Goal: Task Accomplishment & Management: Complete application form

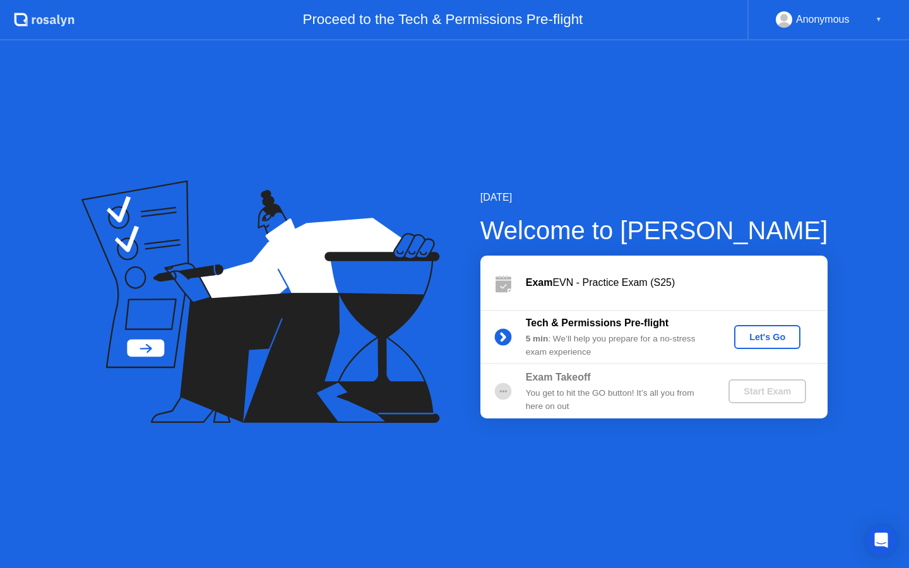
click at [759, 335] on div "Let's Go" at bounding box center [768, 337] width 56 height 10
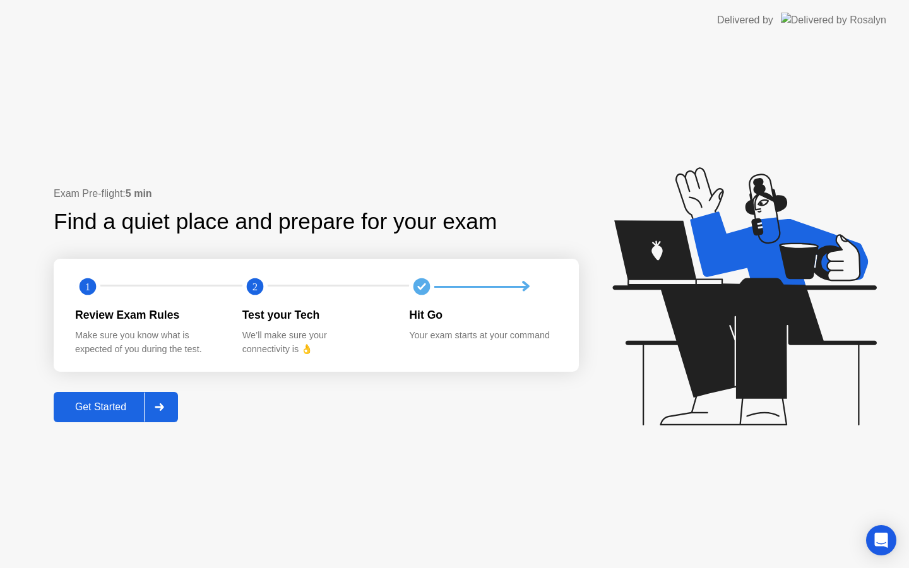
click at [95, 402] on div "Get Started" at bounding box center [100, 407] width 87 height 11
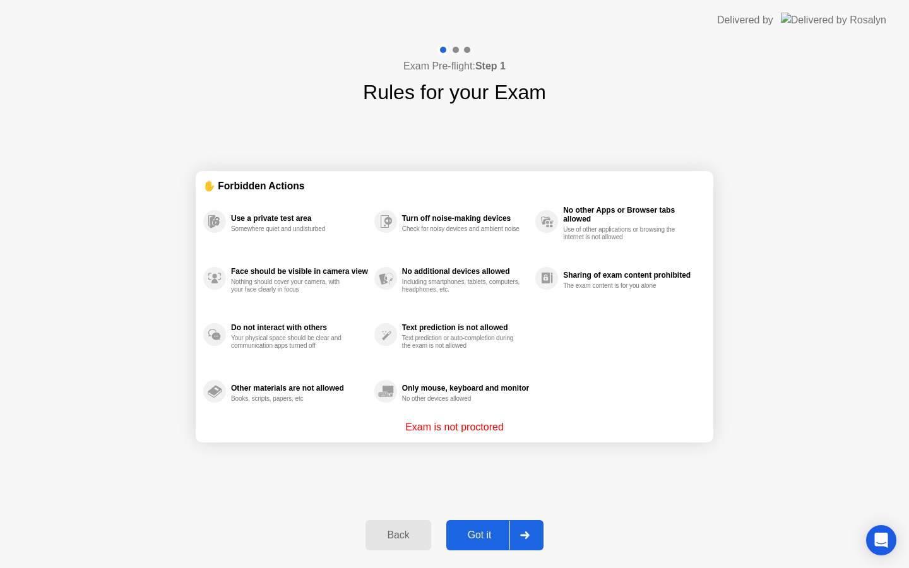
click at [493, 525] on button "Got it" at bounding box center [494, 535] width 97 height 30
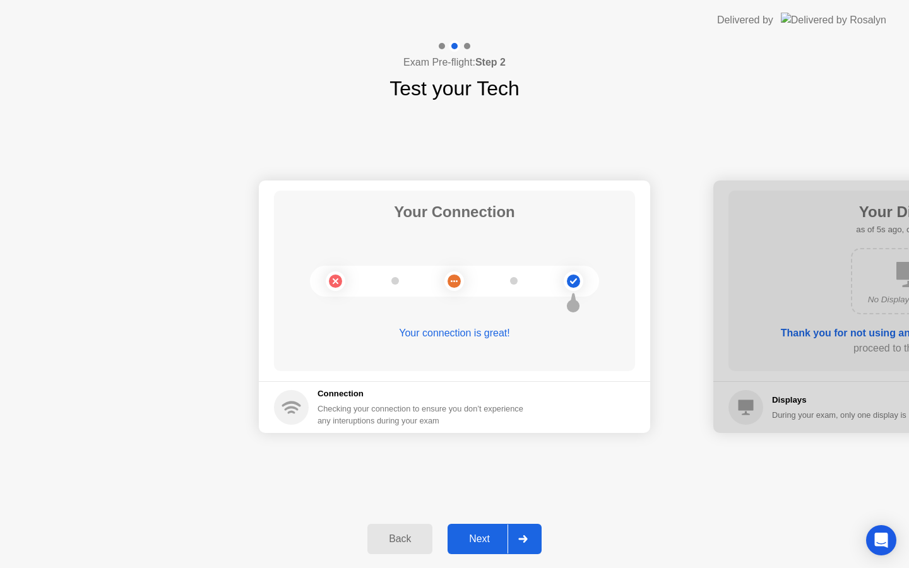
click at [487, 527] on button "Next" at bounding box center [495, 539] width 94 height 30
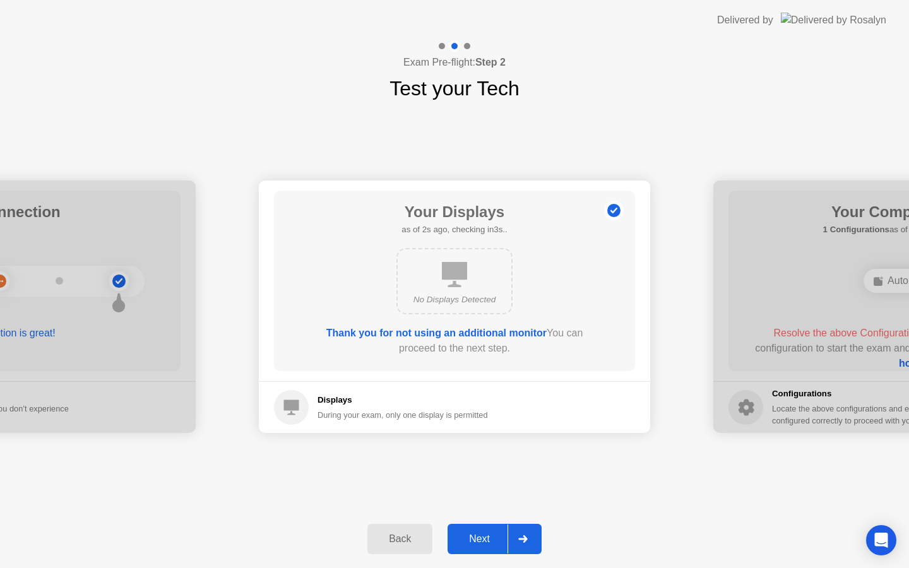
click at [494, 538] on div "Next" at bounding box center [480, 539] width 56 height 11
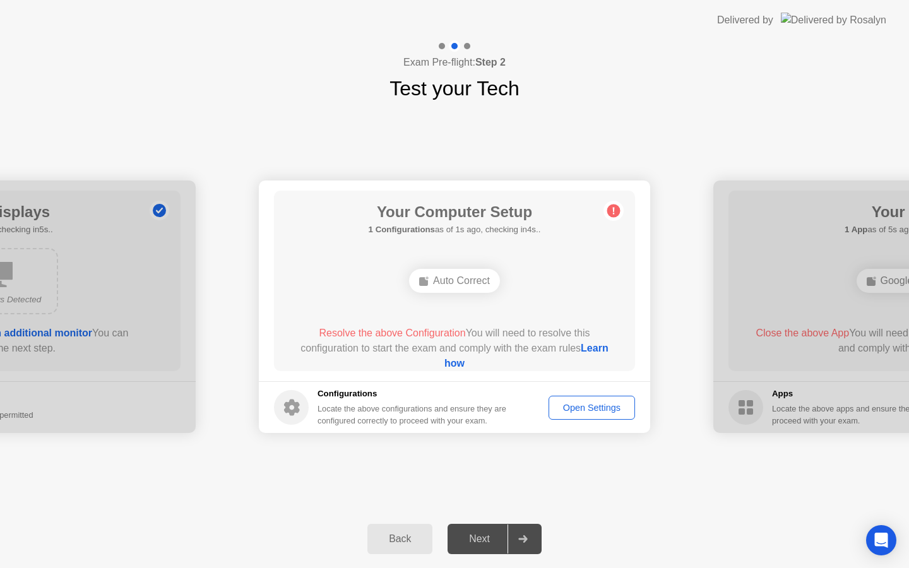
click at [414, 534] on div "Back" at bounding box center [399, 539] width 57 height 11
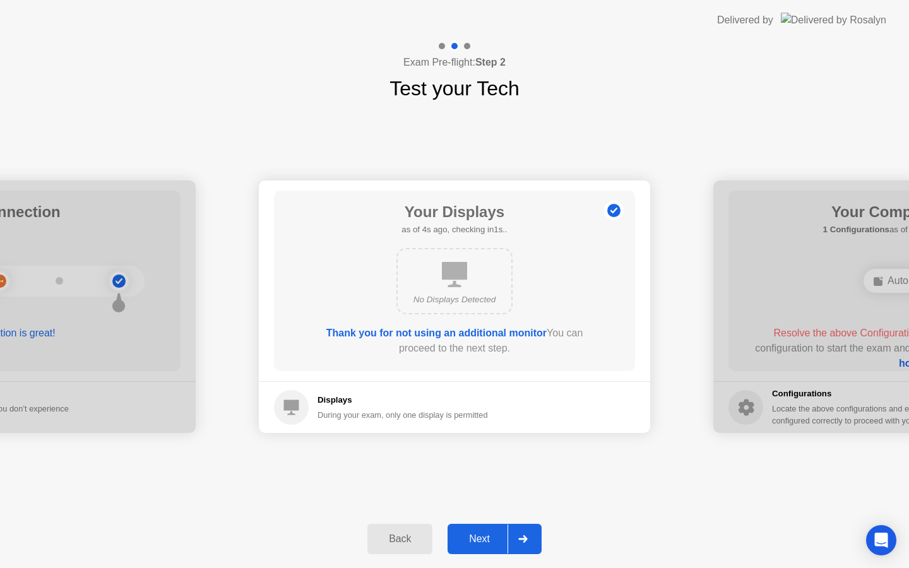
click at [494, 534] on div "Next" at bounding box center [480, 539] width 56 height 11
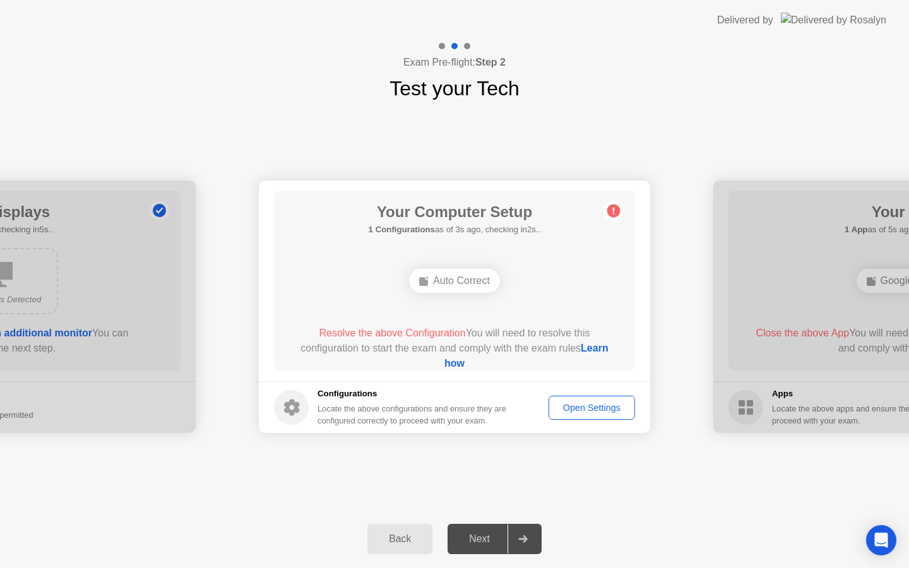
click at [487, 541] on div "Next" at bounding box center [480, 539] width 56 height 11
click at [577, 410] on div "Open Settings" at bounding box center [592, 408] width 78 height 10
click at [517, 541] on div at bounding box center [523, 539] width 30 height 29
click at [572, 406] on div "Open Settings" at bounding box center [592, 408] width 78 height 10
click at [455, 281] on div "Auto Correct" at bounding box center [454, 281] width 91 height 24
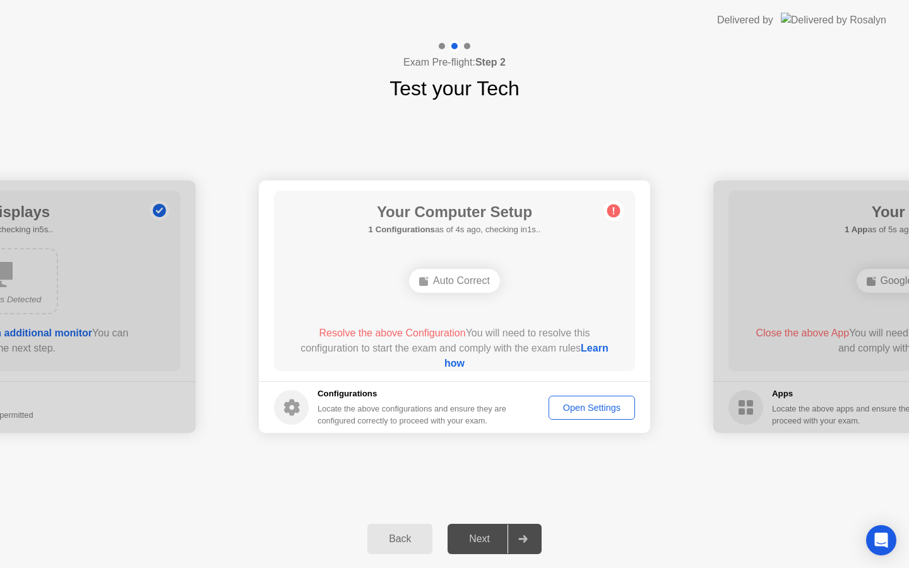
click at [566, 417] on button "Open Settings" at bounding box center [592, 408] width 87 height 24
click at [453, 280] on div "Auto Correct" at bounding box center [454, 281] width 91 height 24
click at [458, 368] on link "Learn how" at bounding box center [527, 356] width 164 height 26
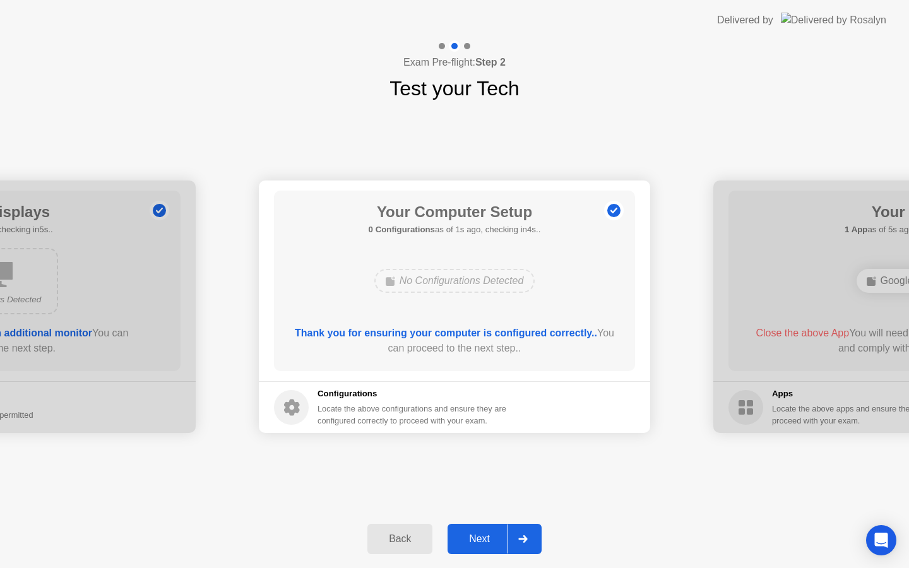
click at [478, 540] on div "Next" at bounding box center [480, 539] width 56 height 11
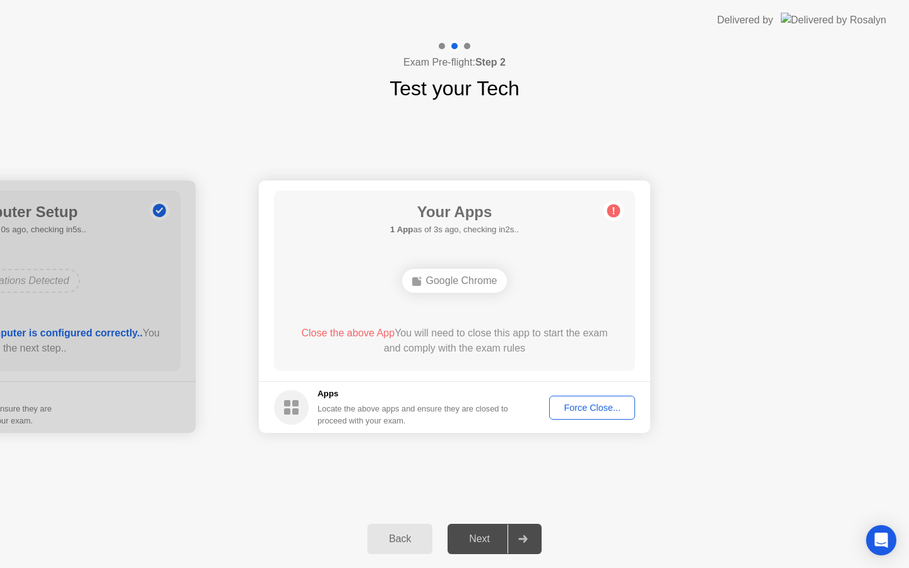
click at [571, 411] on div "Force Close..." at bounding box center [592, 408] width 77 height 10
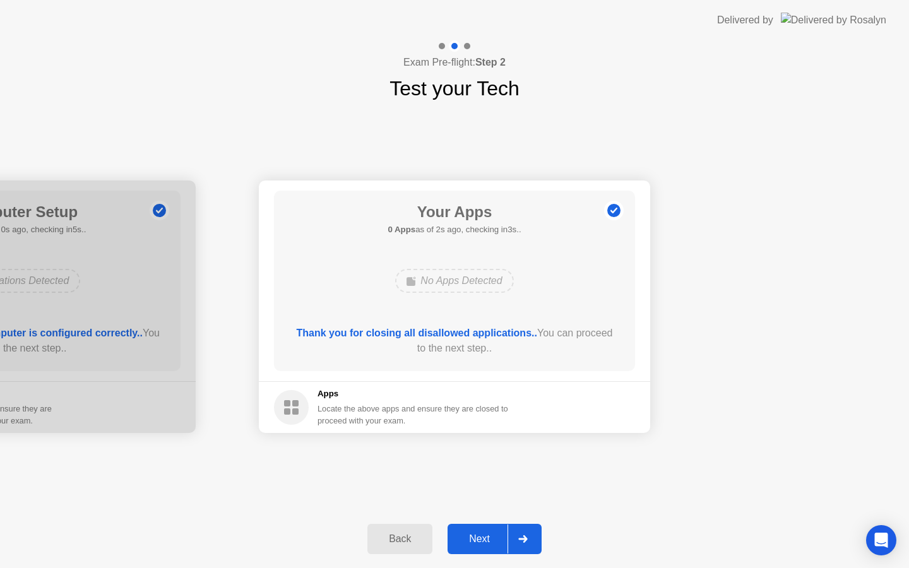
click at [483, 534] on div "Next" at bounding box center [480, 539] width 56 height 11
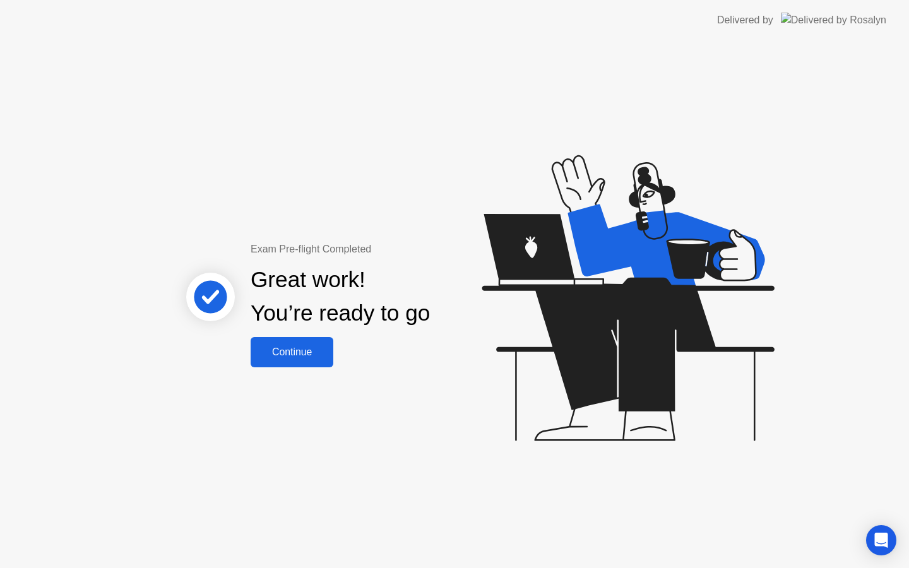
click at [299, 354] on div "Continue" at bounding box center [292, 352] width 75 height 11
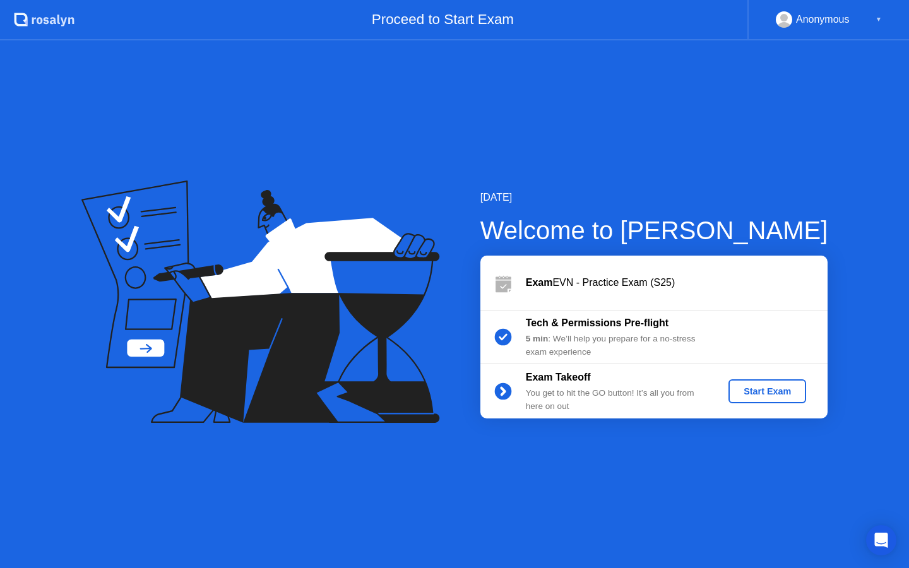
click at [765, 400] on button "Start Exam" at bounding box center [768, 392] width 78 height 24
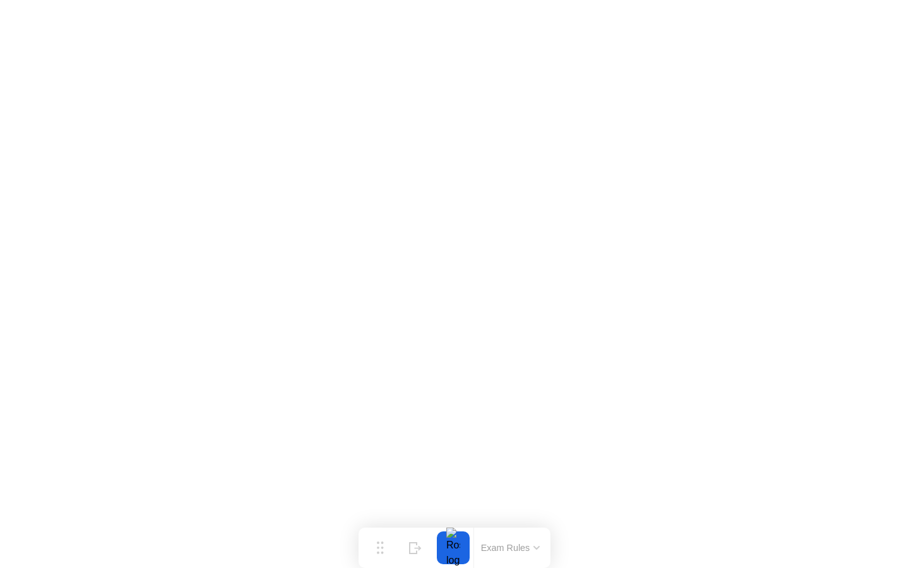
click at [517, 544] on button "Exam Rules" at bounding box center [510, 547] width 67 height 11
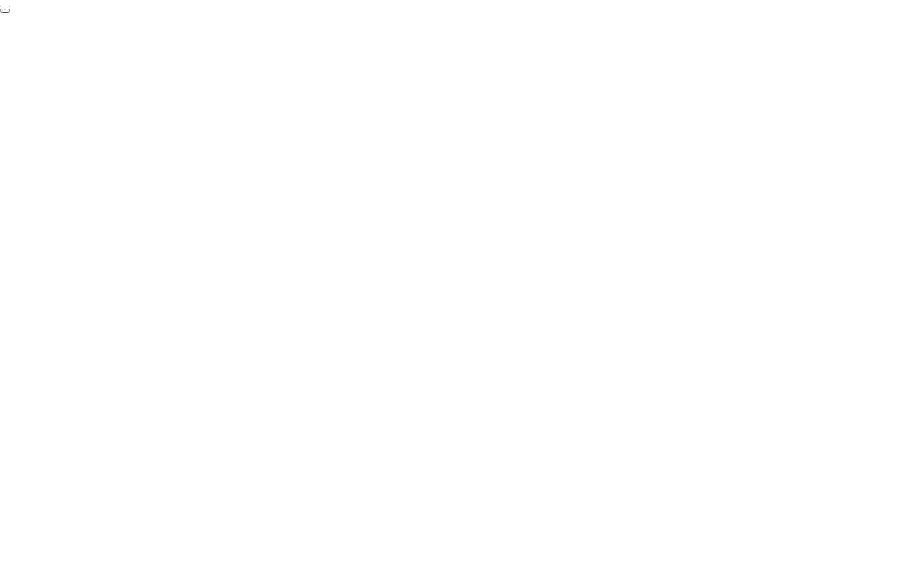
click div "End Proctoring Session"
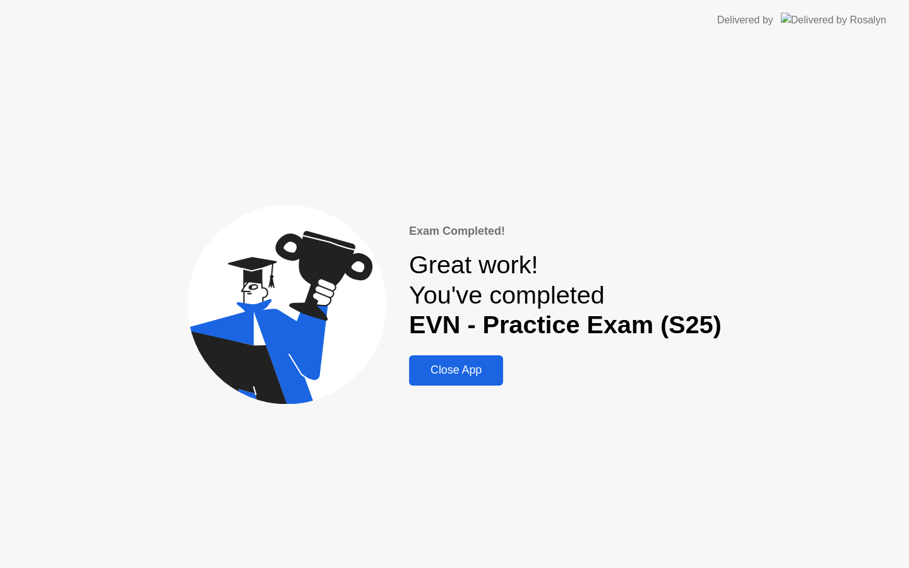
click at [481, 370] on div "Close App" at bounding box center [456, 370] width 87 height 13
